Goal: Ask a question: Seek information or help from site administrators or community

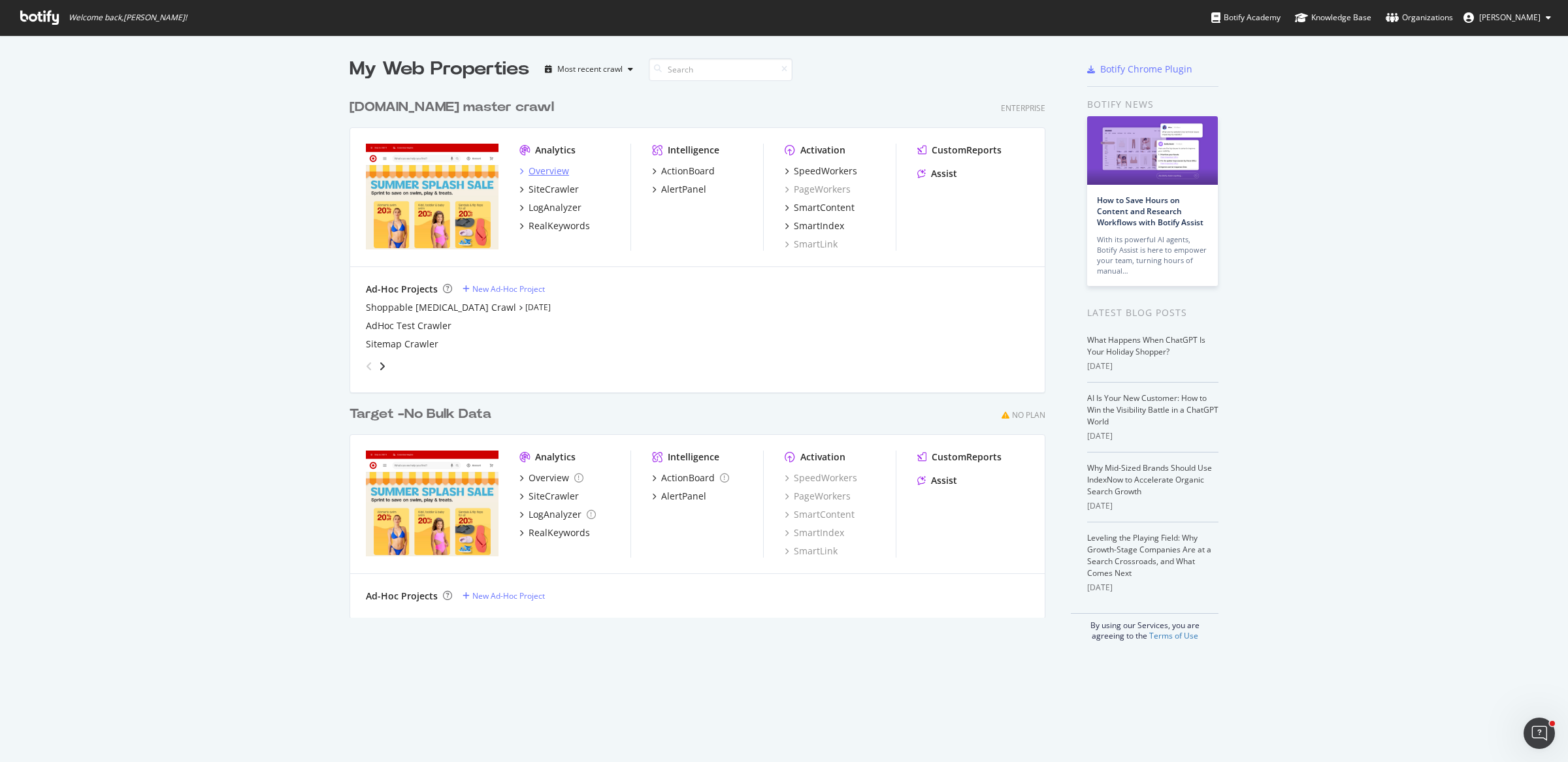
click at [535, 172] on div "Overview" at bounding box center [549, 171] width 41 height 13
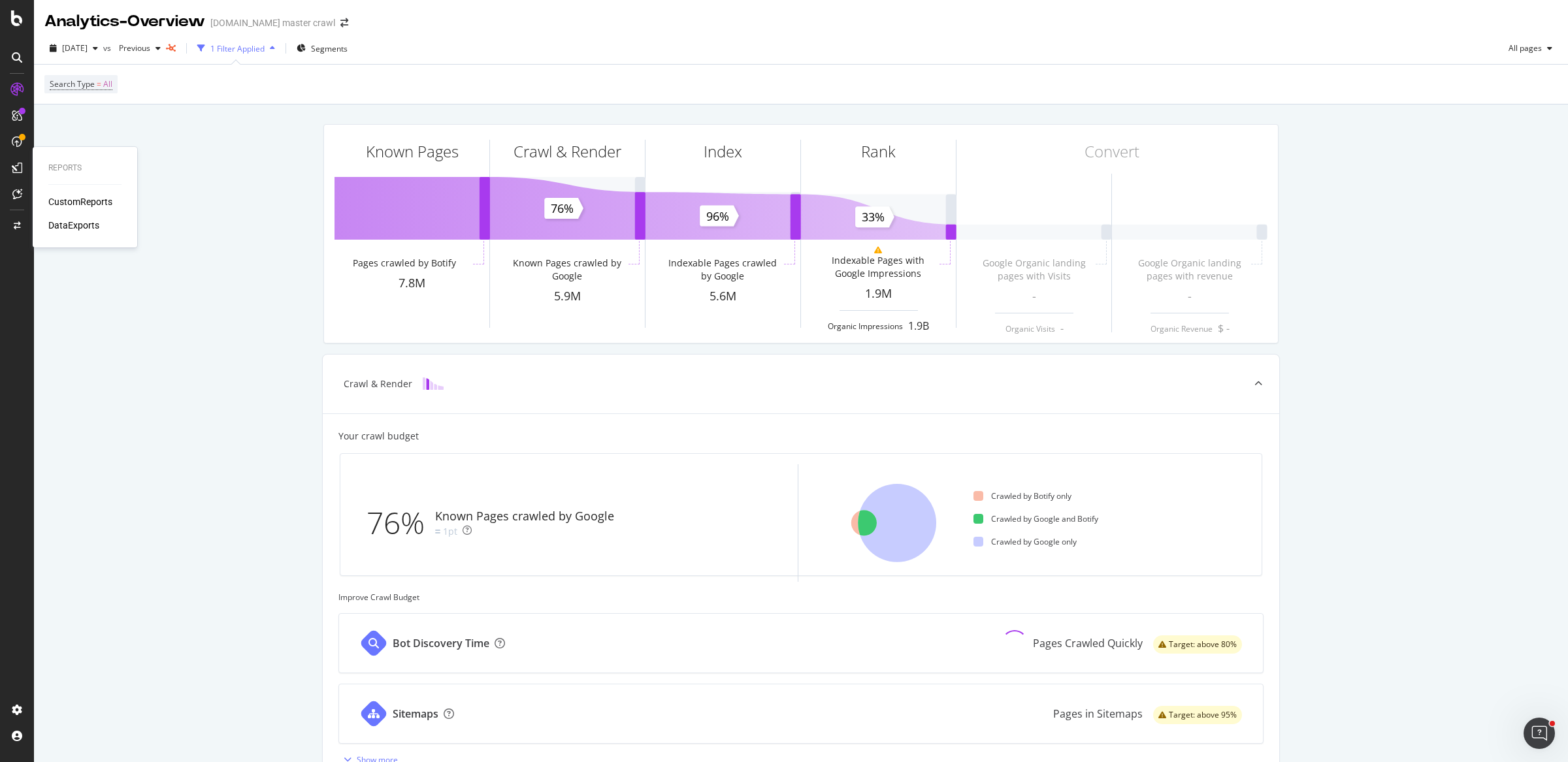
click at [77, 198] on div "CustomReports" at bounding box center [80, 202] width 64 height 13
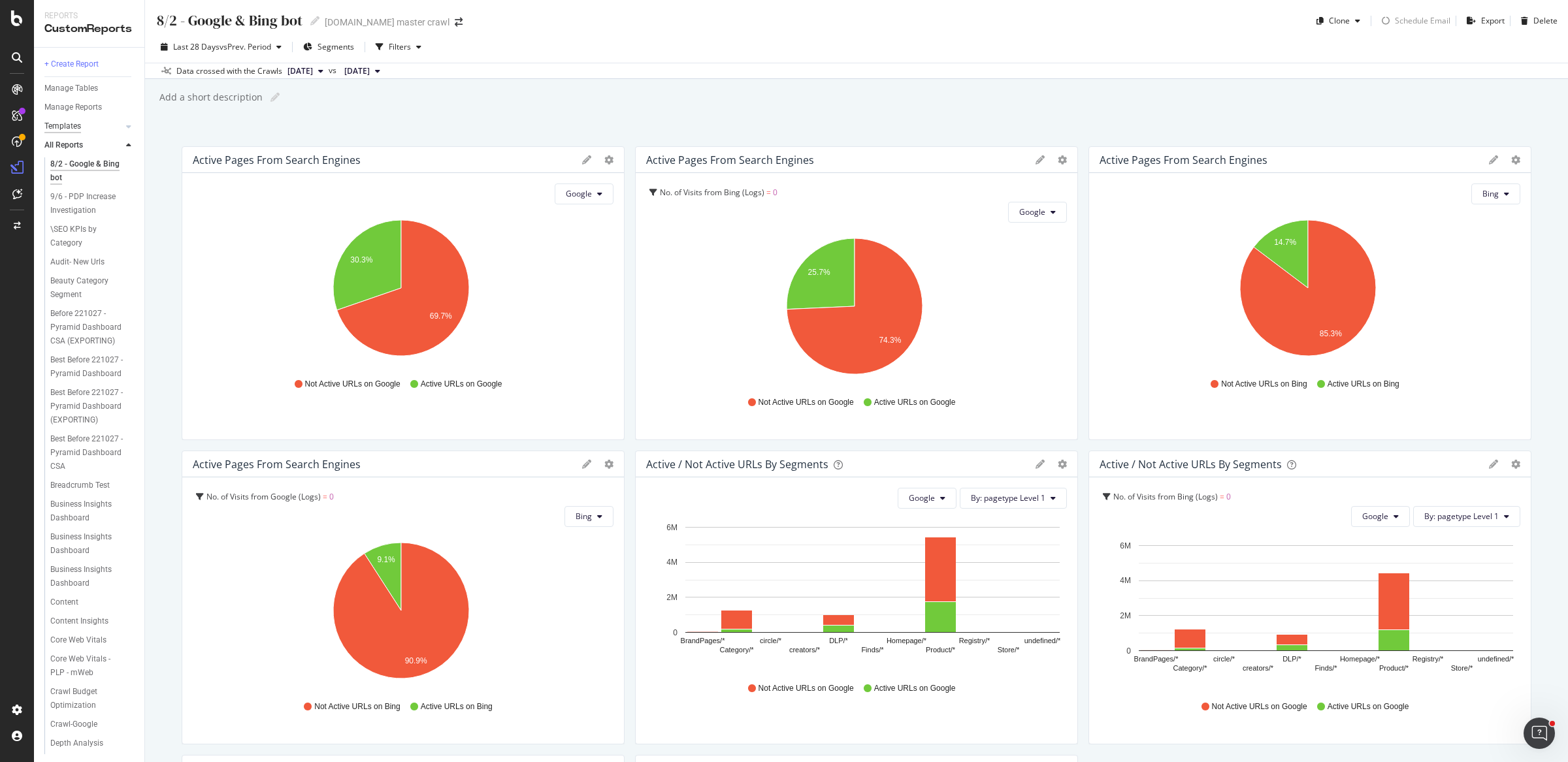
click at [69, 124] on div "Templates" at bounding box center [63, 126] width 37 height 13
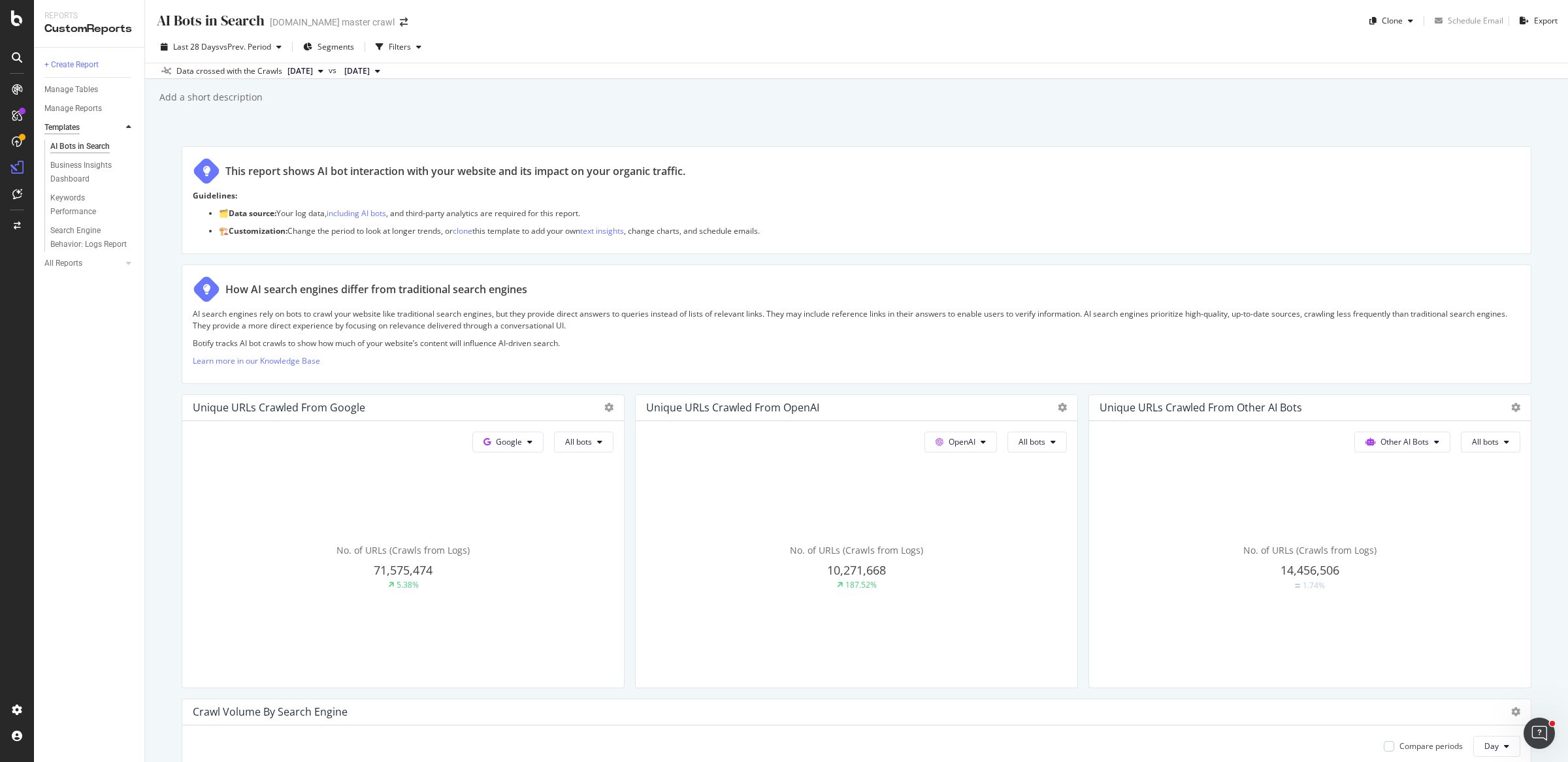
click at [70, 132] on div "Templates" at bounding box center [62, 127] width 35 height 13
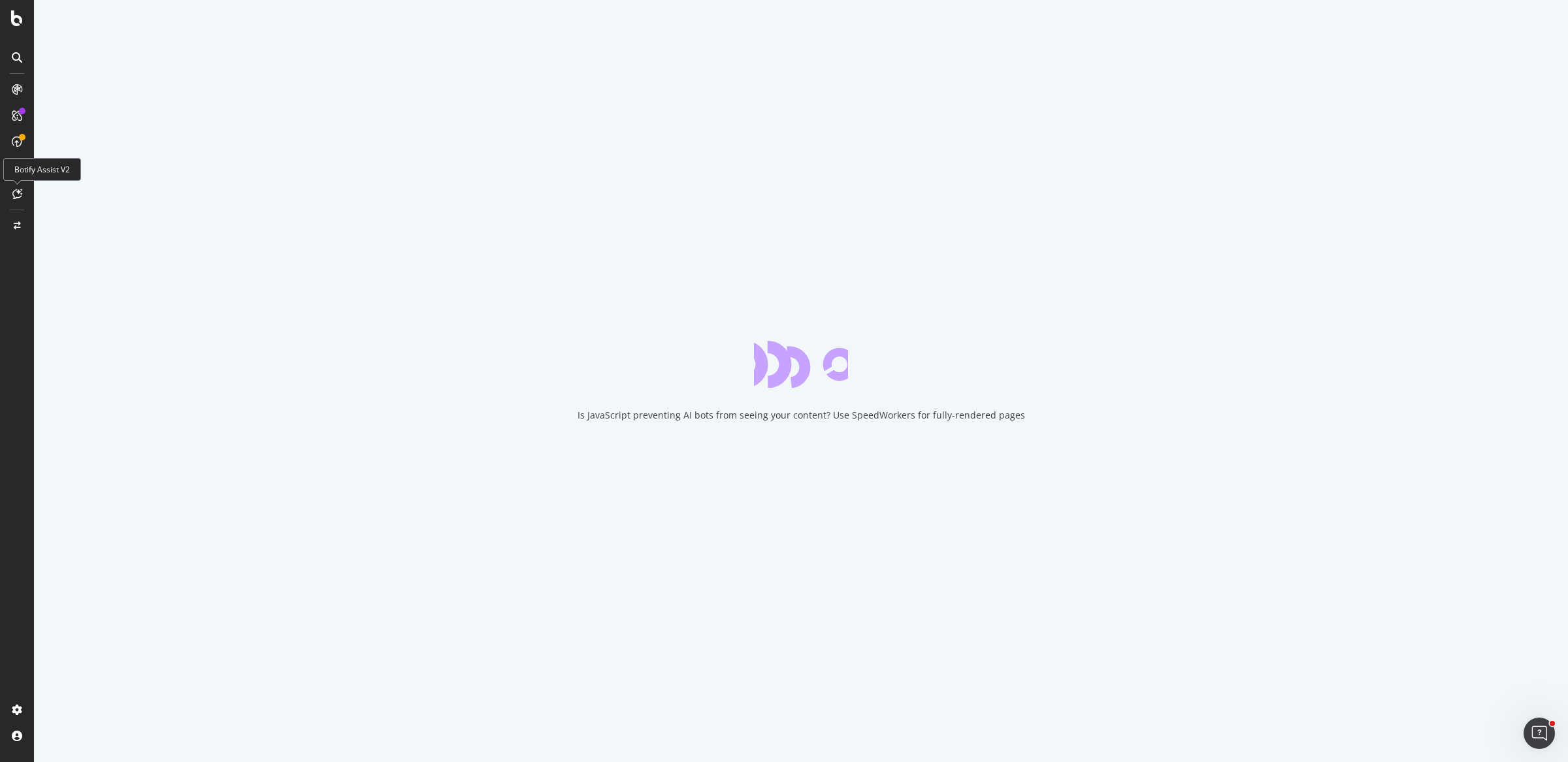
click at [18, 196] on icon at bounding box center [18, 193] width 10 height 11
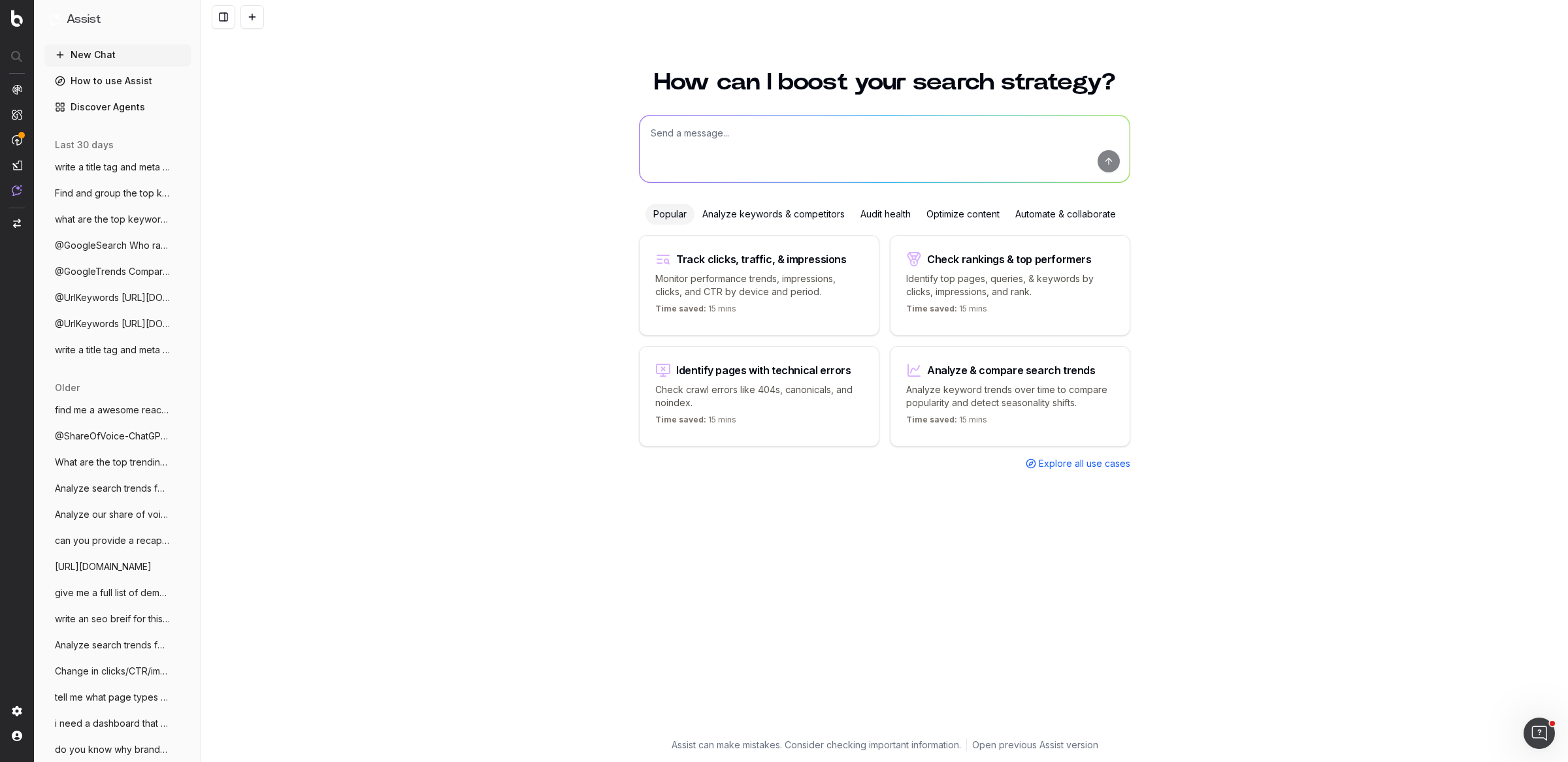
click at [812, 150] on textarea at bounding box center [885, 148] width 490 height 67
click at [791, 145] on textarea "create a llm" at bounding box center [885, 148] width 490 height 67
paste textarea "llms.txt"
type textarea "create a llms.txt mockup for target.com"
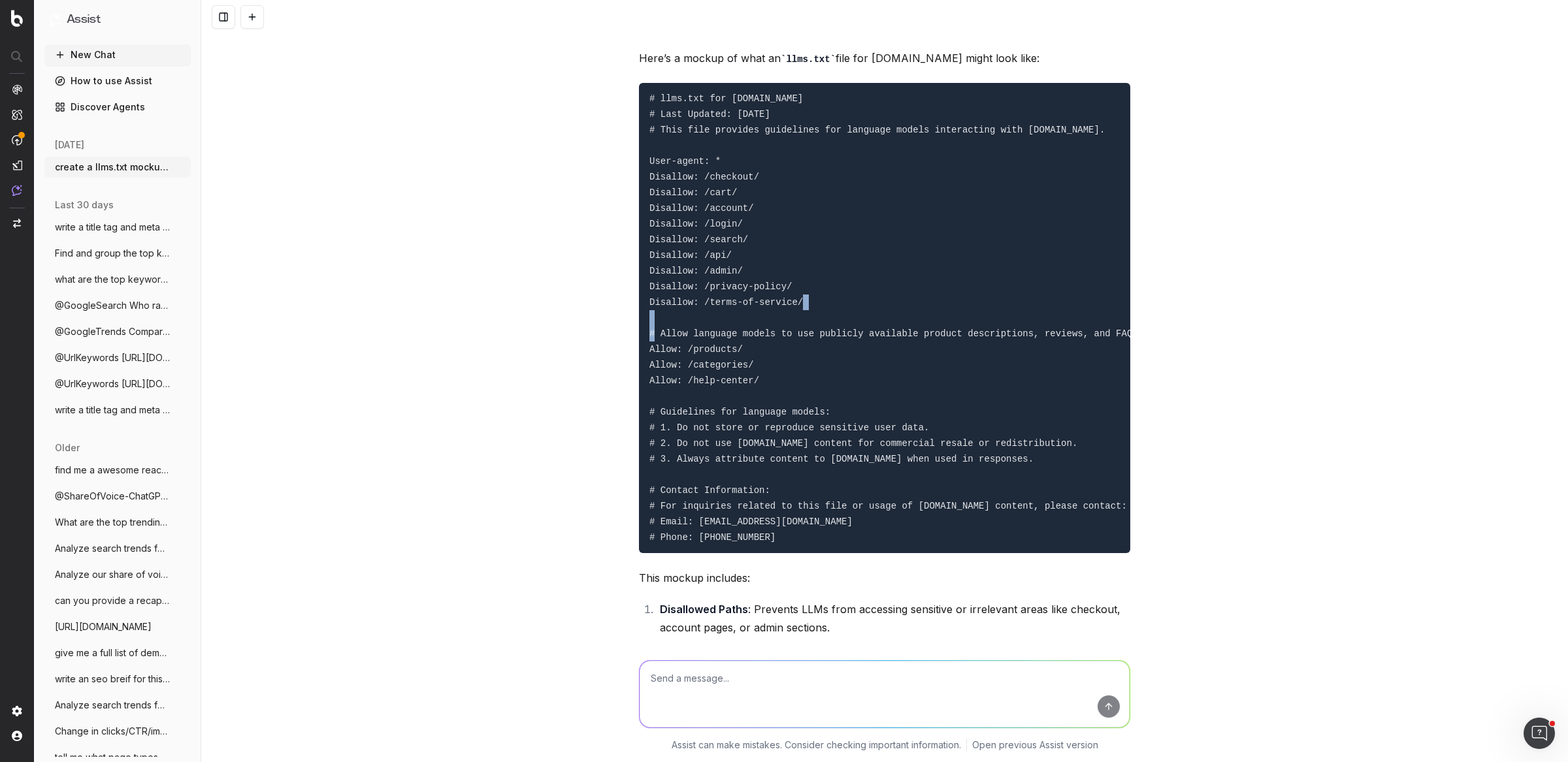
drag, startPoint x: 666, startPoint y: 336, endPoint x: 538, endPoint y: 334, distance: 128.0
click at [529, 337] on div "create a llms.txt mockup for target.com The llms.txt file is typically used to …" at bounding box center [885, 381] width 1367 height 762
click at [643, 334] on pre "# llms.txt for Target.com # Last Updated: 08/29/2025 # This file provides guide…" at bounding box center [885, 318] width 491 height 470
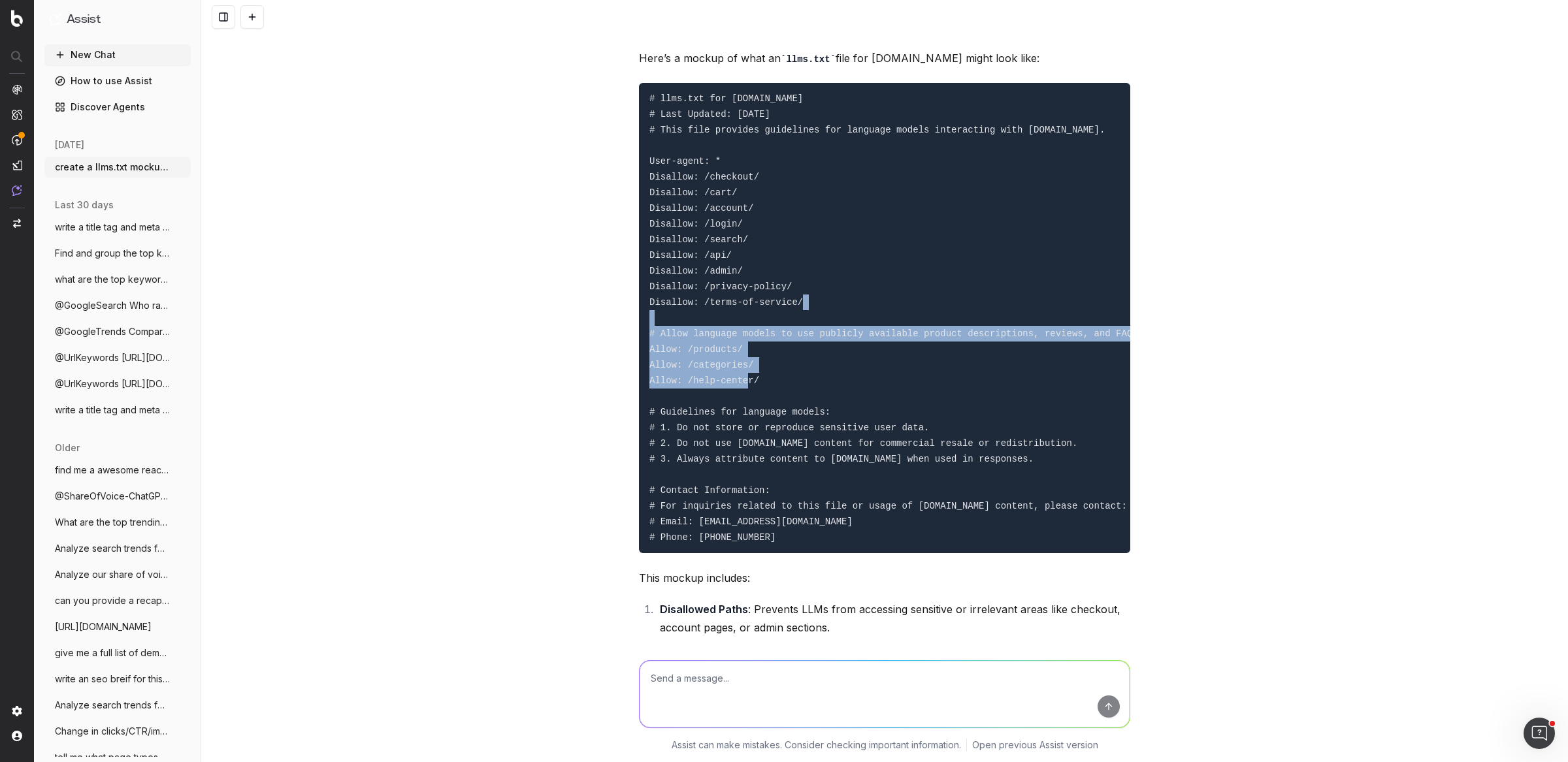
drag, startPoint x: 644, startPoint y: 333, endPoint x: 776, endPoint y: 379, distance: 139.8
click at [776, 379] on pre "# llms.txt for Target.com # Last Updated: 08/29/2025 # This file provides guide…" at bounding box center [885, 318] width 491 height 470
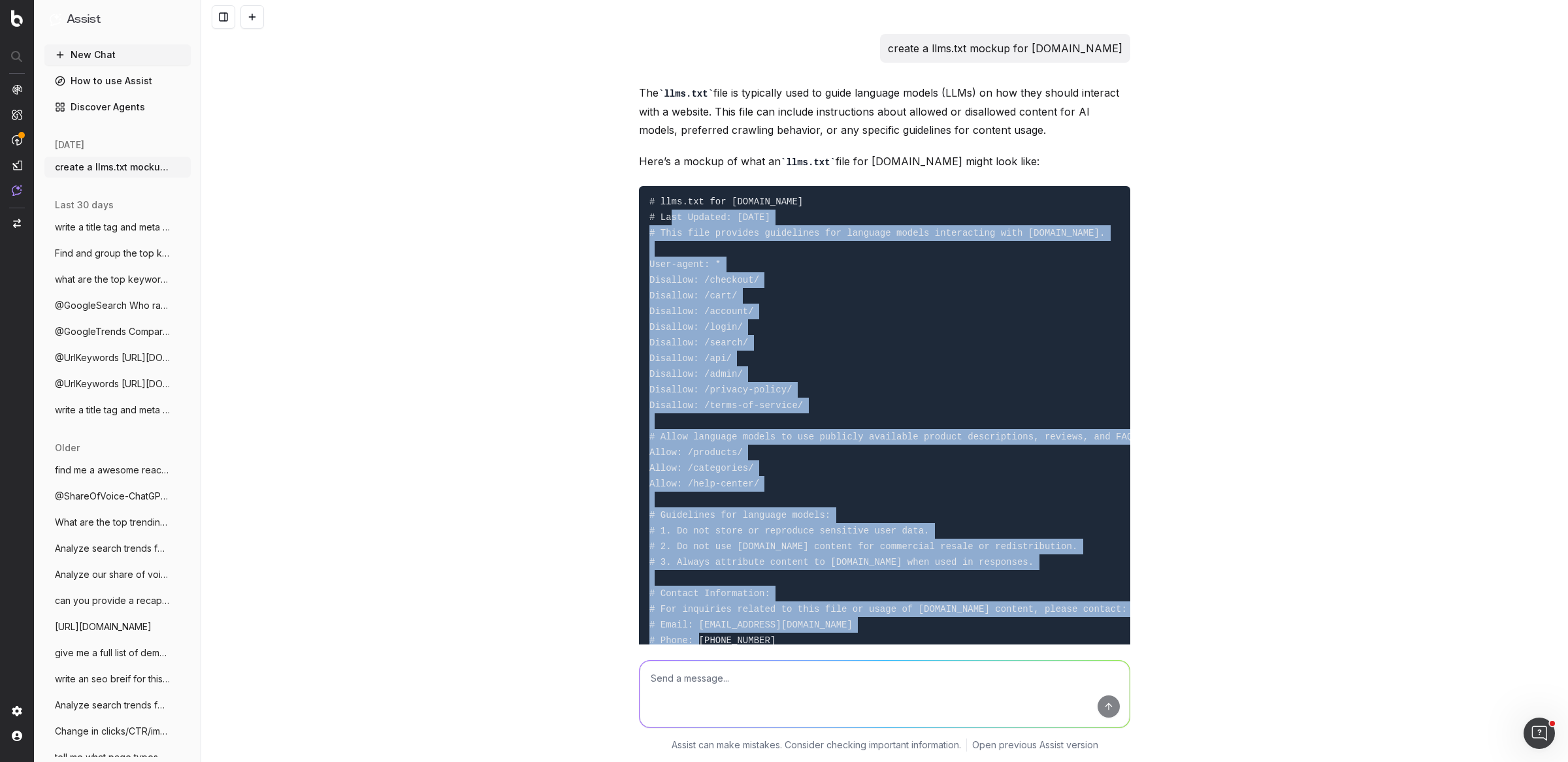
drag, startPoint x: 830, startPoint y: 515, endPoint x: 682, endPoint y: 220, distance: 330.0
click at [682, 220] on pre "# llms.txt for Target.com # Last Updated: 08/29/2025 # This file provides guide…" at bounding box center [885, 421] width 491 height 470
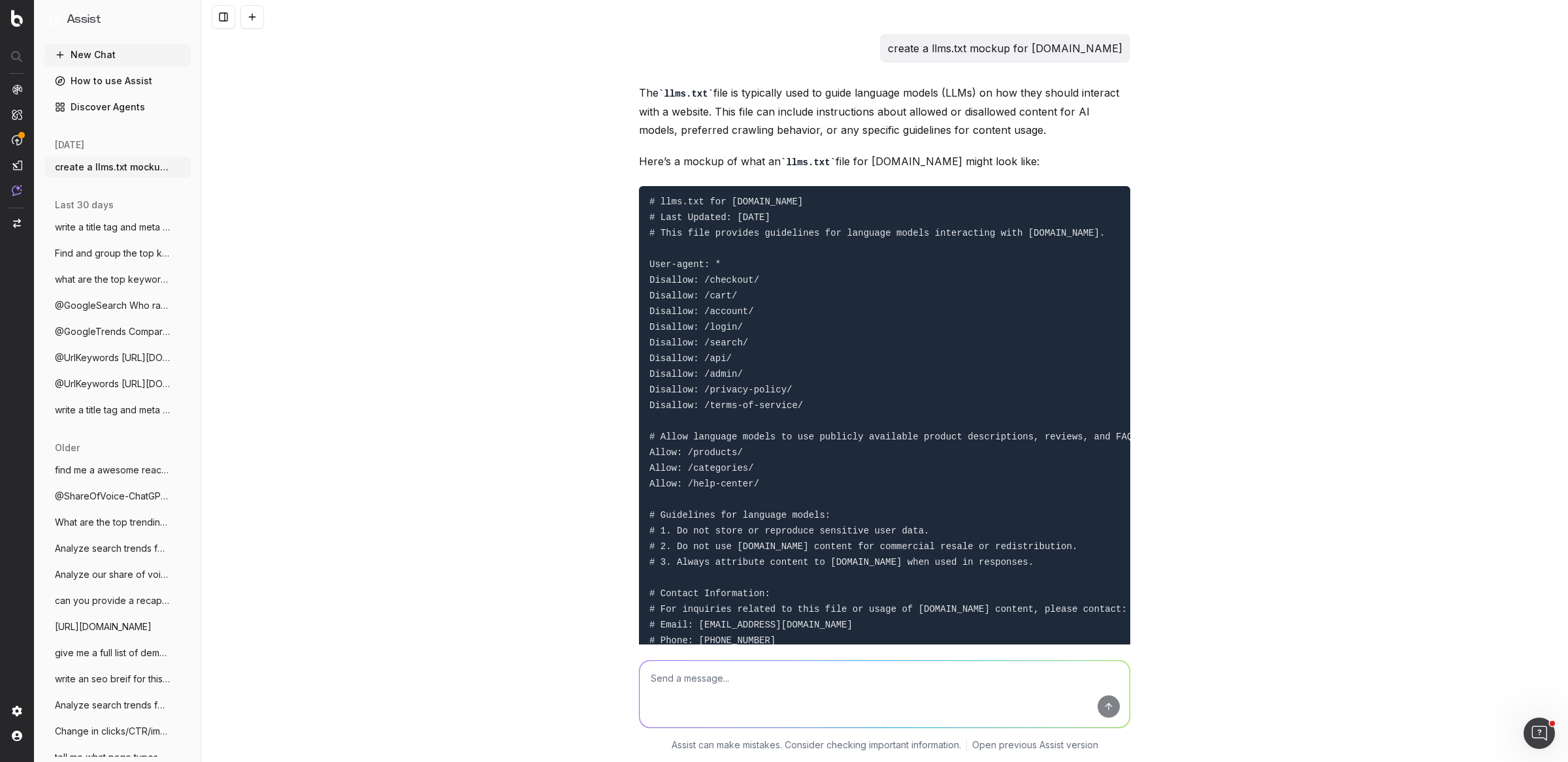
click at [828, 341] on pre "# llms.txt for Target.com # Last Updated: 08/29/2025 # This file provides guide…" at bounding box center [885, 421] width 491 height 470
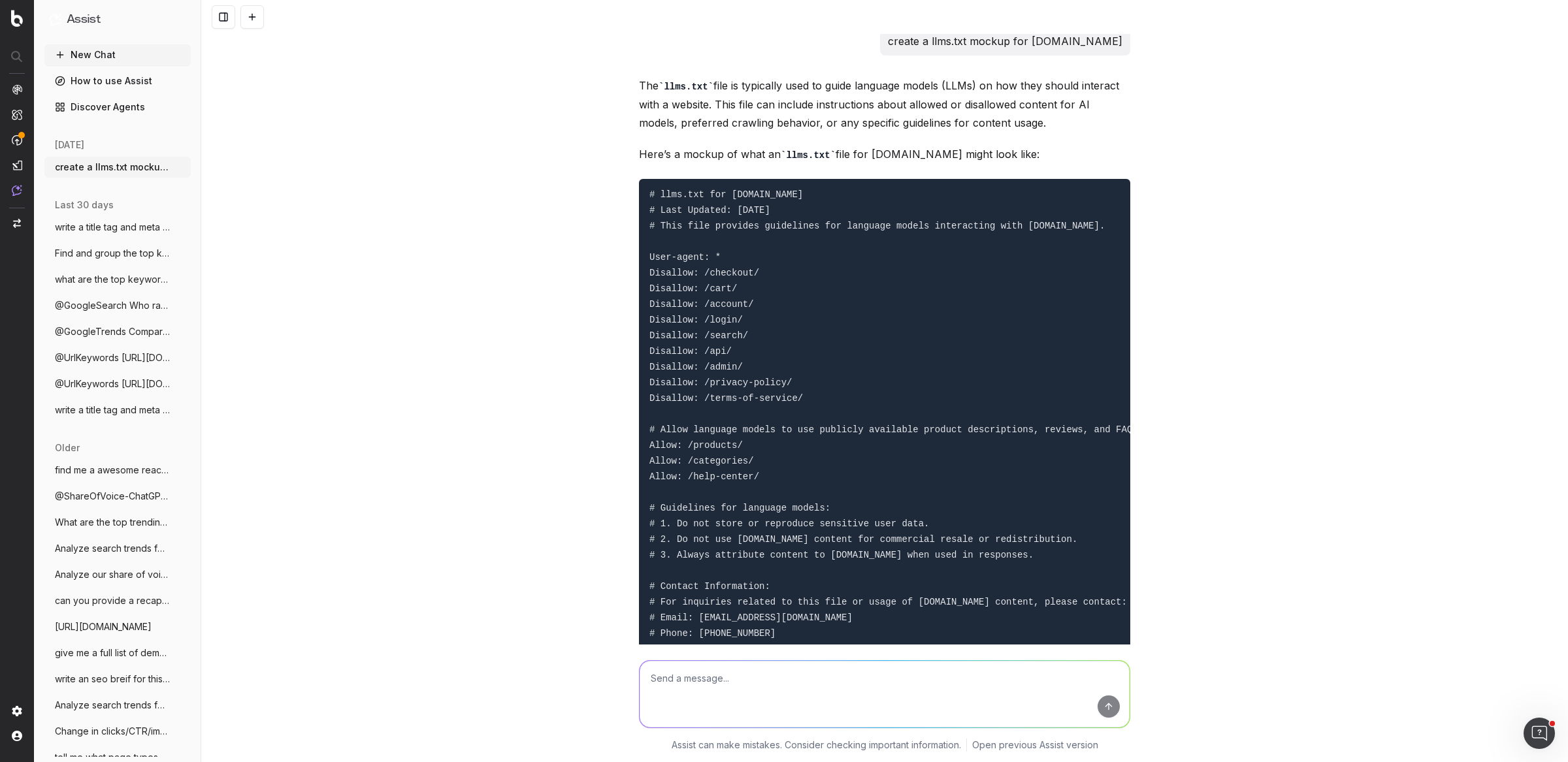
scroll to position [302, 0]
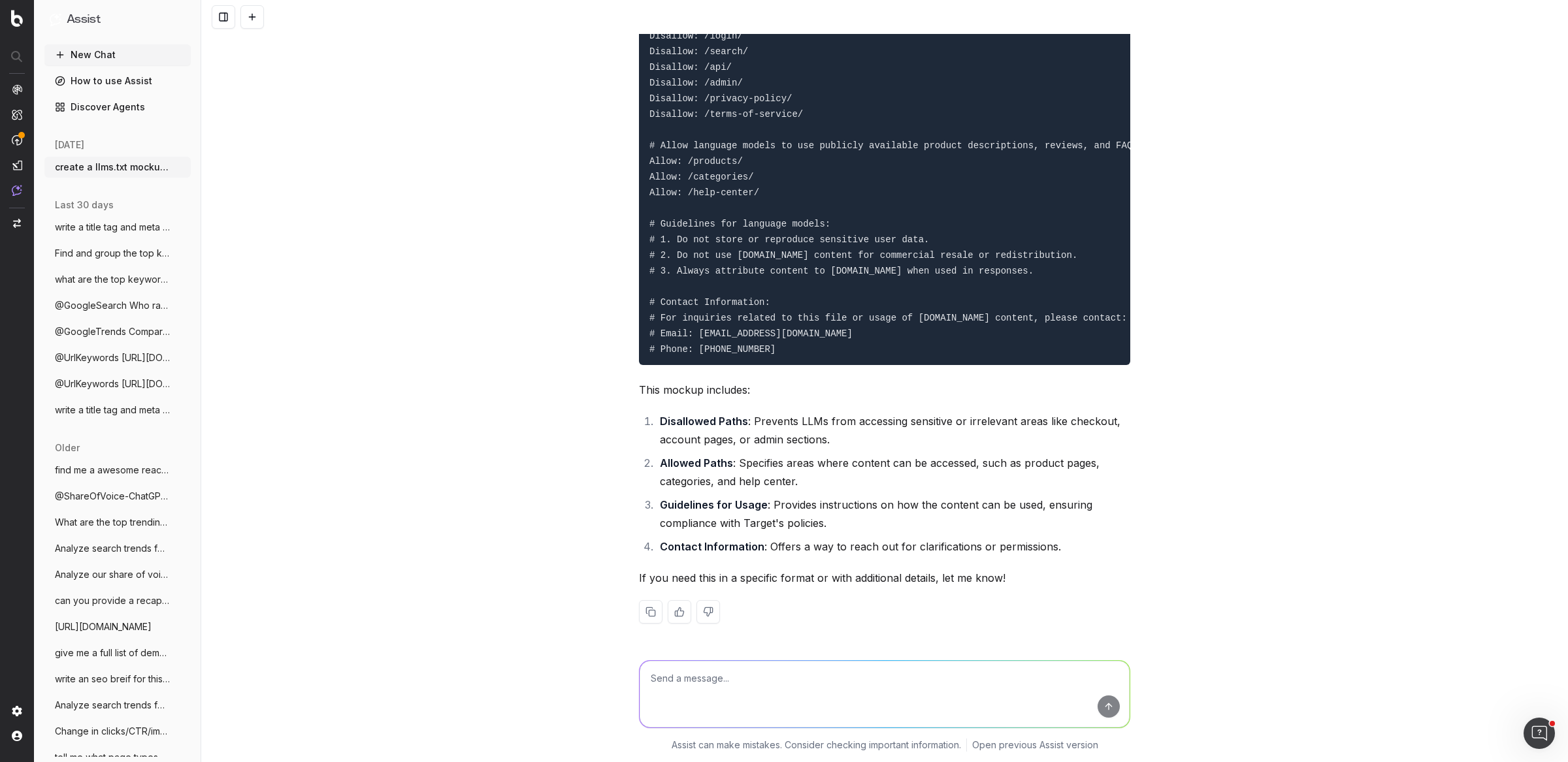
click at [798, 680] on textarea at bounding box center [885, 694] width 490 height 67
type textarea "w"
type textarea "c"
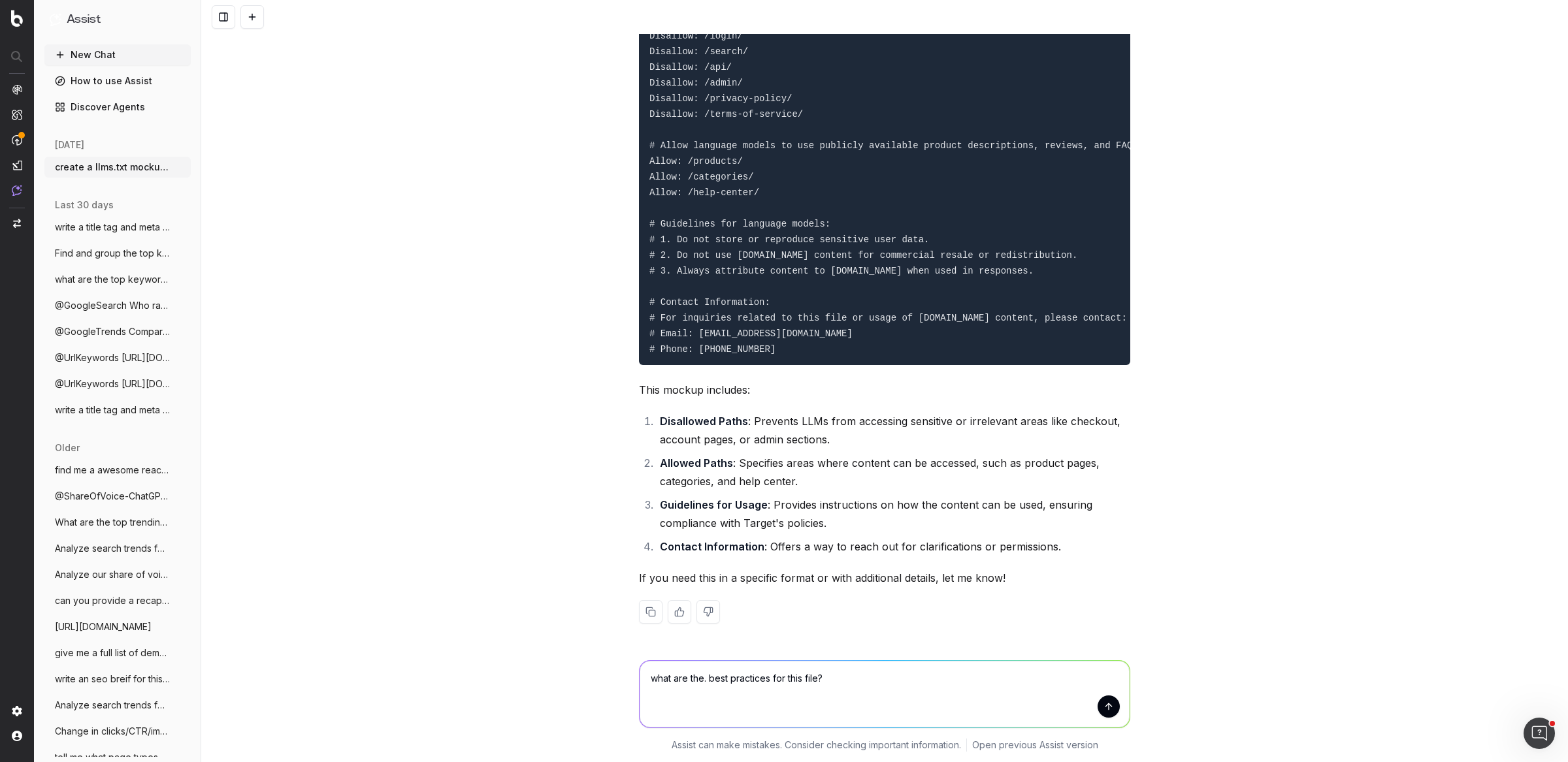
type textarea "what are the. best practices for this file?"
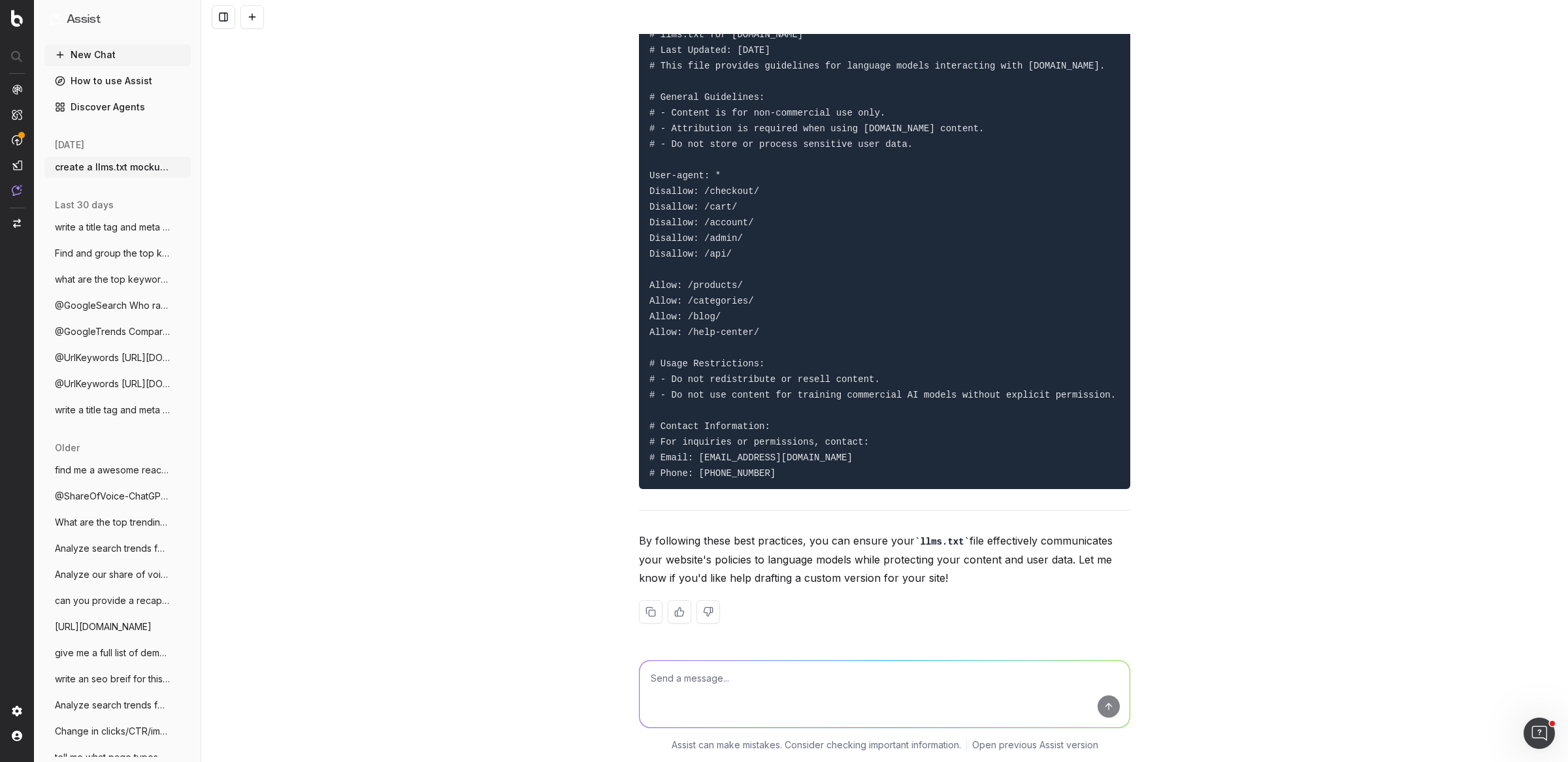
scroll to position [2705, 0]
type textarea "are those guidelines similar to robots.txt file? shouldn't they be different?"
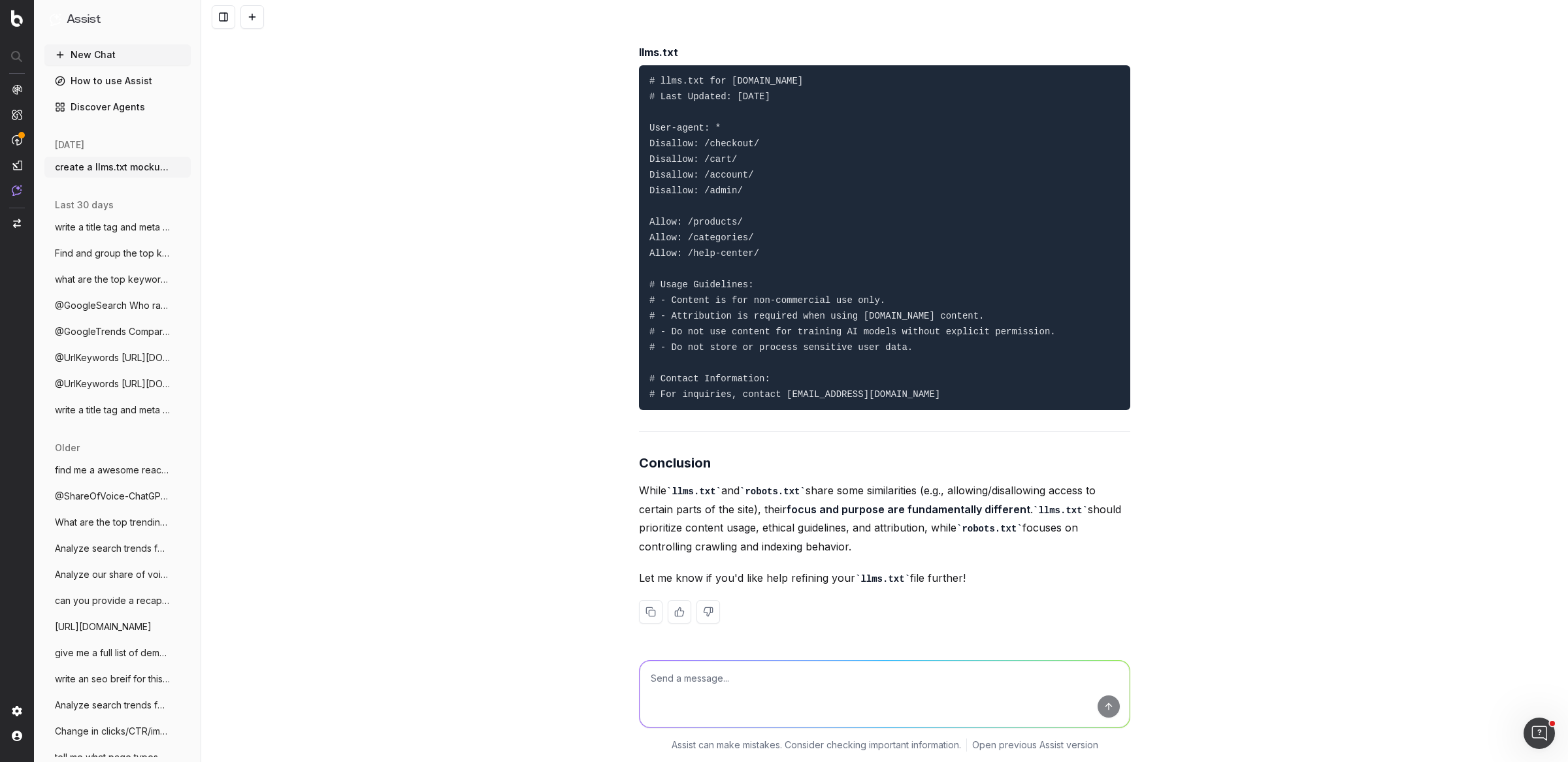
scroll to position [5119, 0]
